Goal: Navigation & Orientation: Find specific page/section

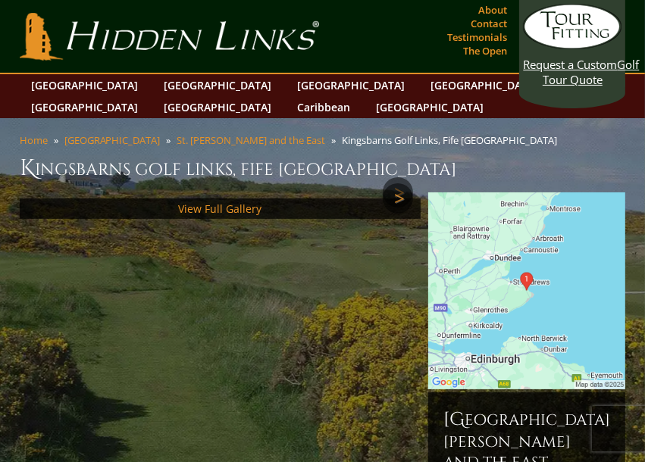
scroll to position [404, 0]
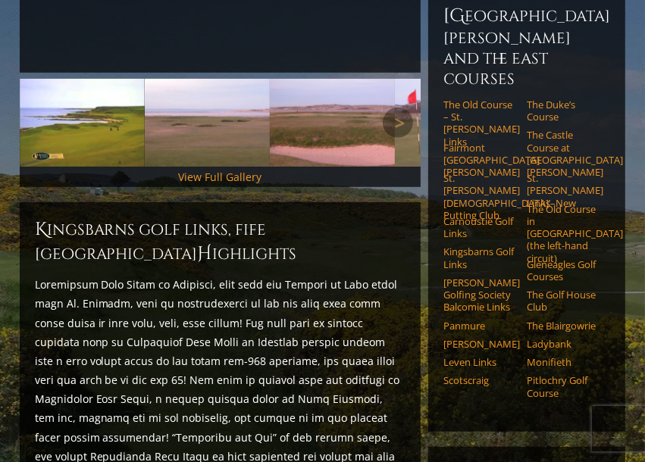
click at [330, 130] on img at bounding box center [332, 123] width 125 height 89
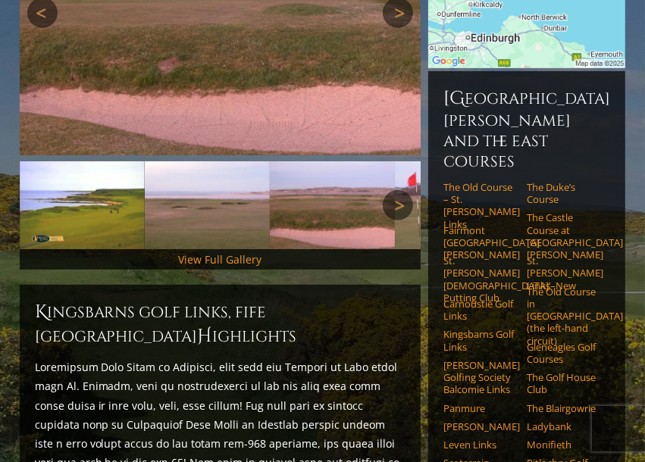
scroll to position [215, 0]
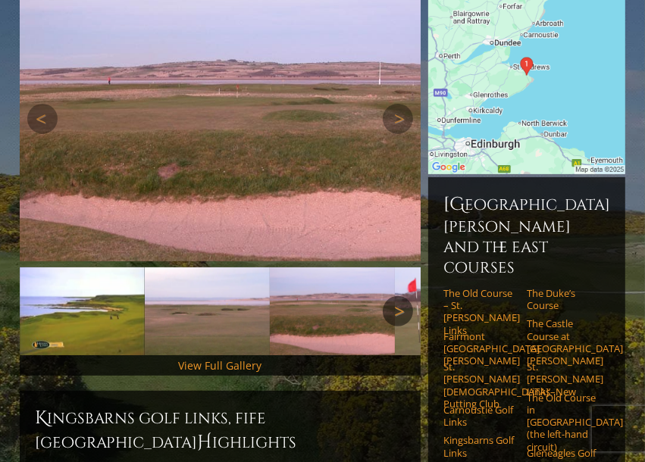
click at [274, 167] on img at bounding box center [221, 119] width 402 height 284
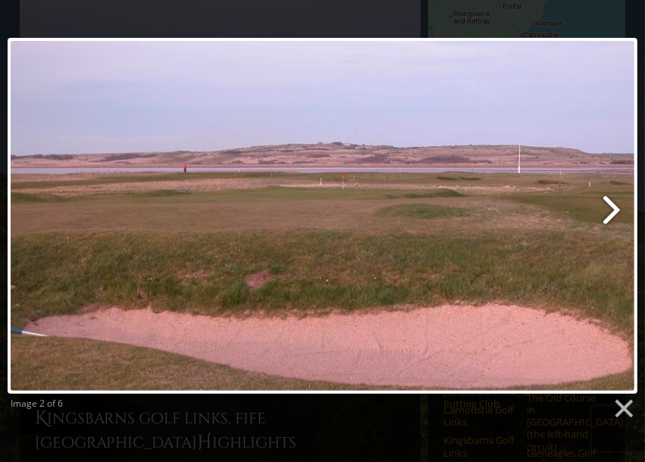
click at [605, 217] on link at bounding box center [435, 216] width 403 height 356
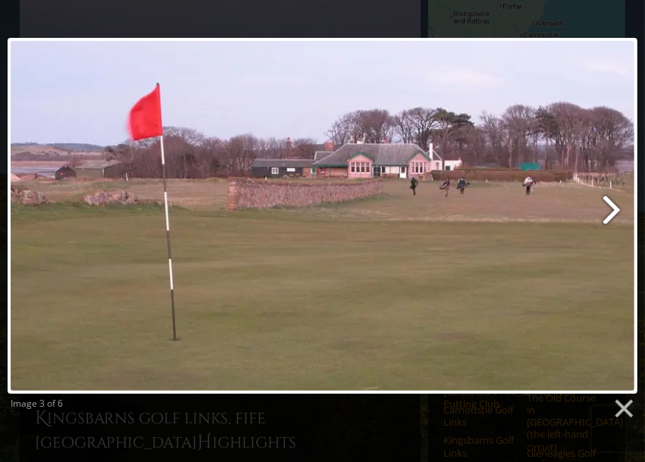
click at [605, 217] on link at bounding box center [435, 216] width 403 height 356
